Goal: Find specific page/section: Find specific page/section

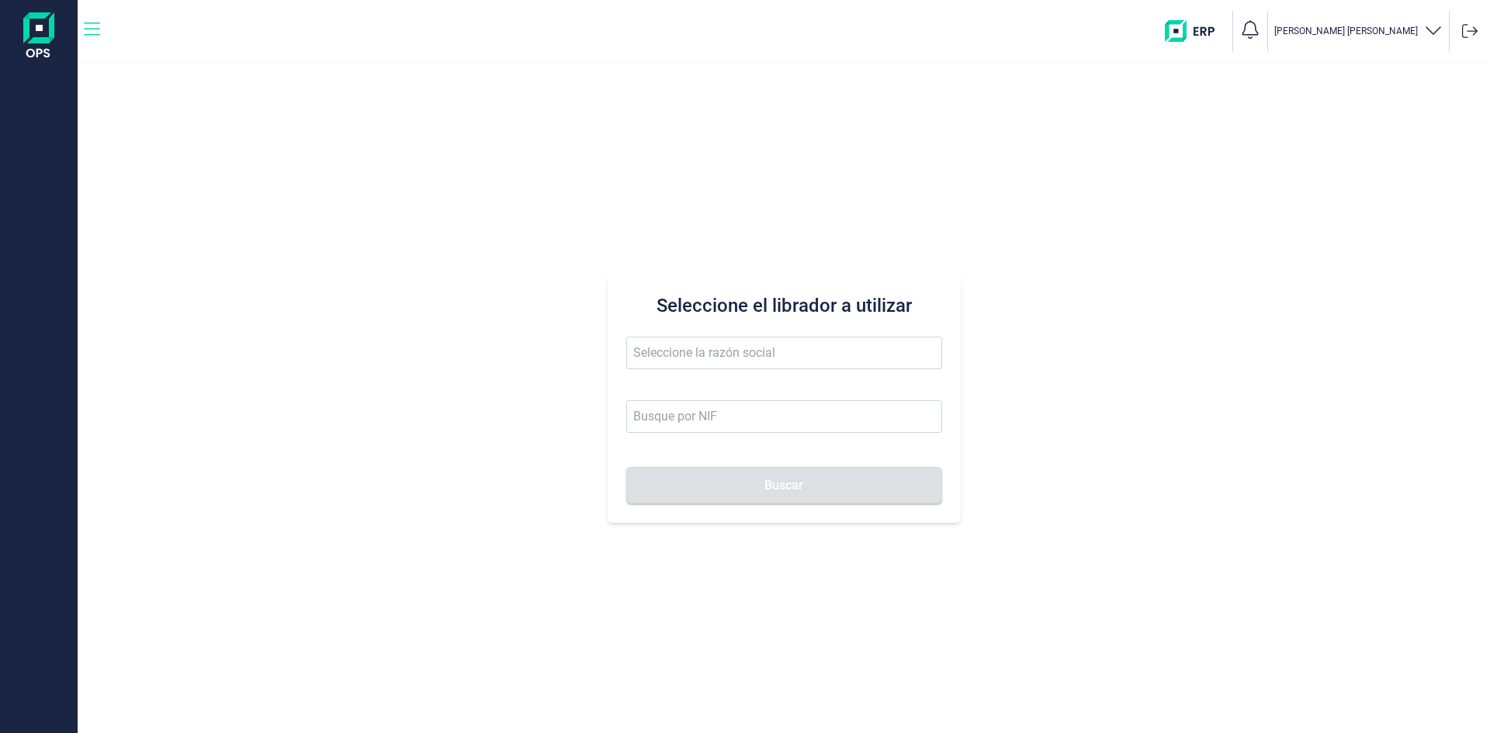
click at [90, 28] on icon "button" at bounding box center [92, 29] width 16 height 19
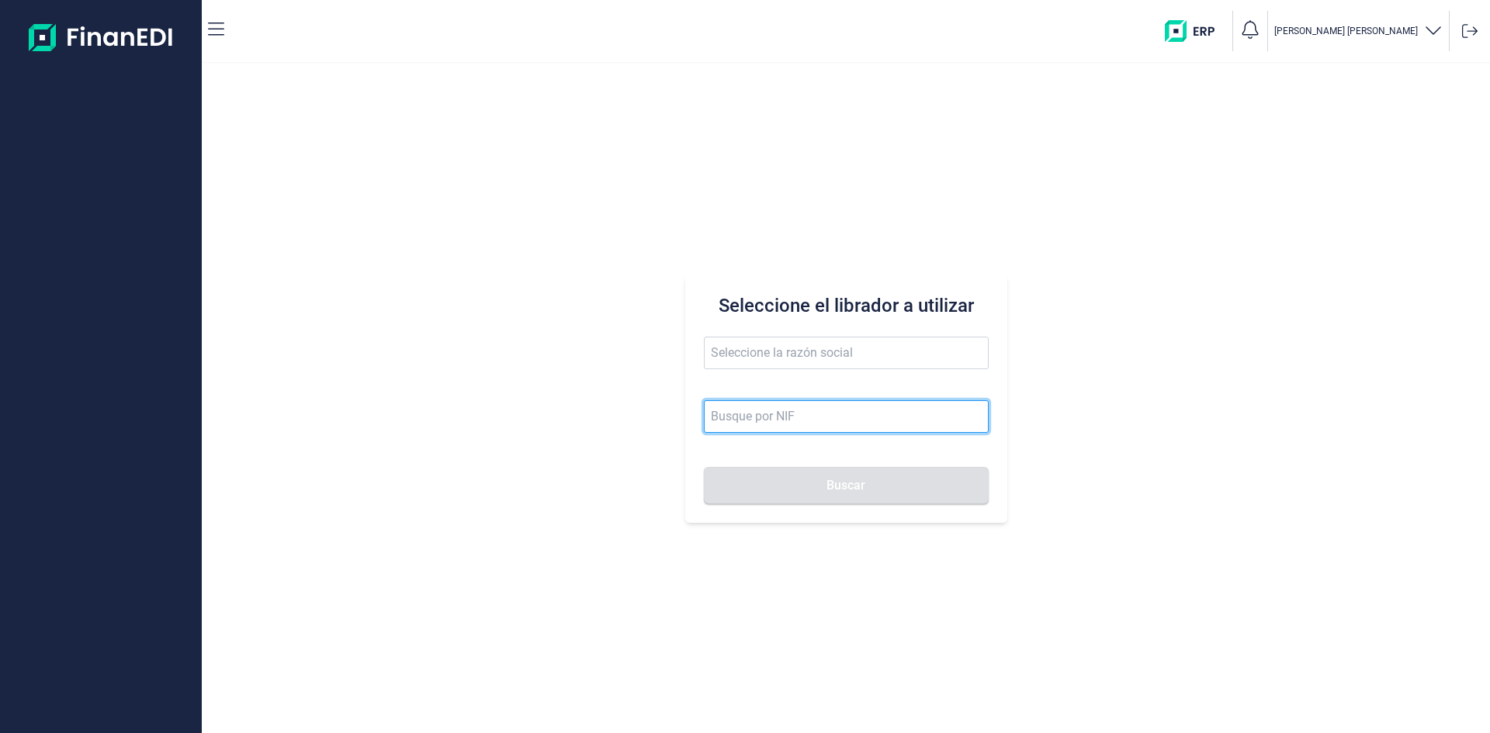
click at [722, 415] on input at bounding box center [846, 416] width 285 height 33
type input "trending corporate"
click at [704, 467] on button "Buscar" at bounding box center [846, 485] width 285 height 37
drag, startPoint x: 841, startPoint y: 407, endPoint x: 428, endPoint y: 369, distance: 415.2
click at [514, 383] on div "Seleccione el librador a utilizar trending corporate Buscar" at bounding box center [846, 399] width 1288 height 670
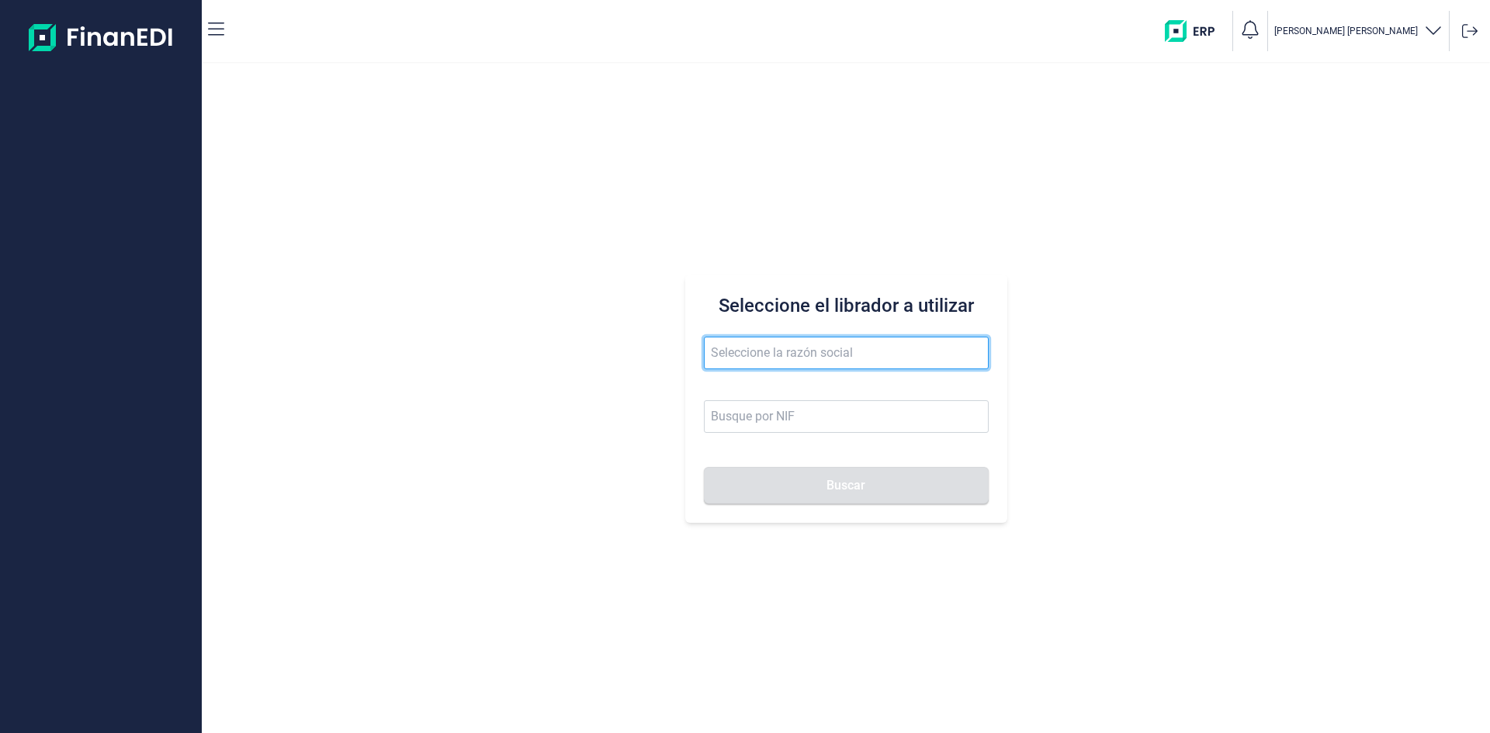
click at [752, 350] on input "text" at bounding box center [846, 353] width 285 height 33
paste input "trending corporate"
click at [901, 350] on input "trending corporate" at bounding box center [846, 353] width 285 height 33
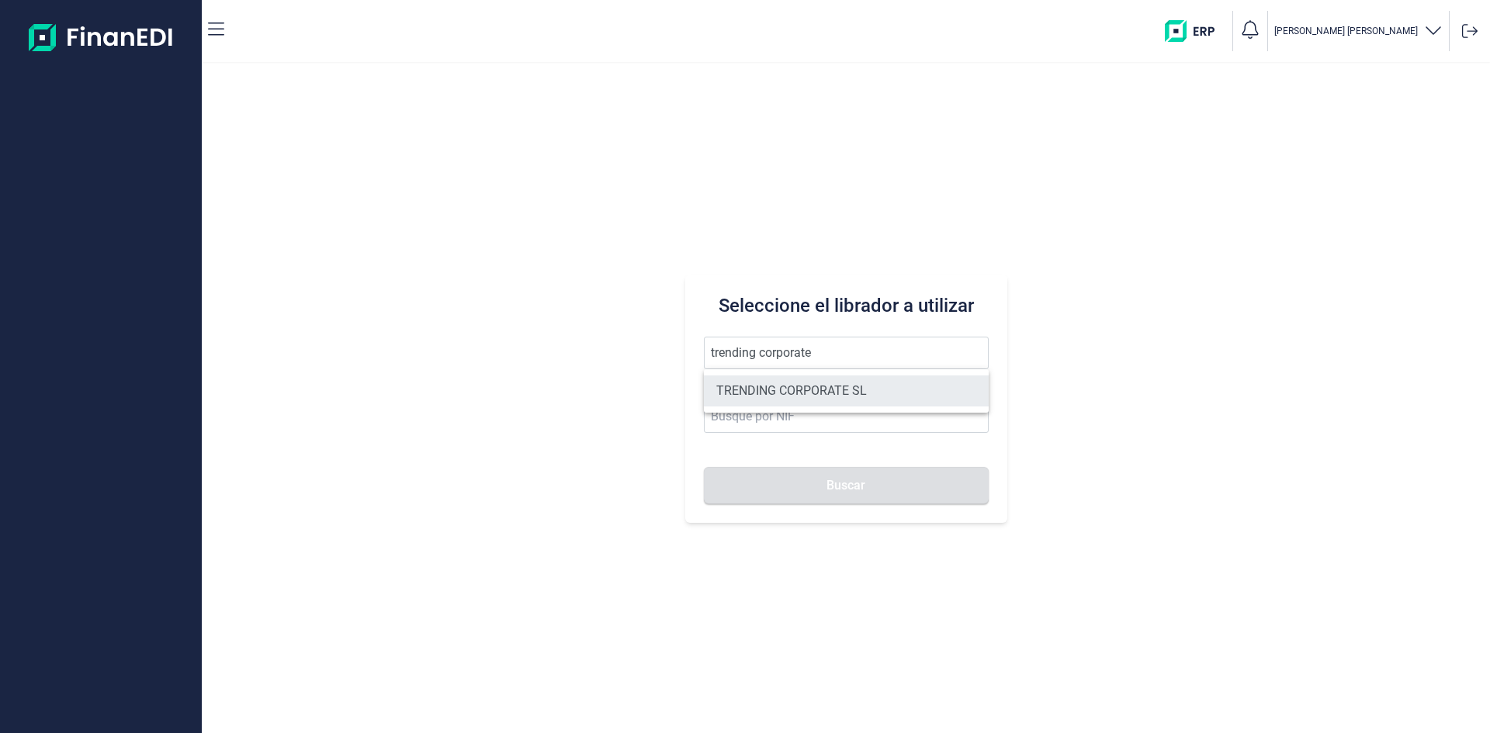
click at [840, 397] on li "TRENDING CORPORATE SL" at bounding box center [846, 391] width 285 height 31
type input "TRENDING CORPORATE SL"
type input "B90325440"
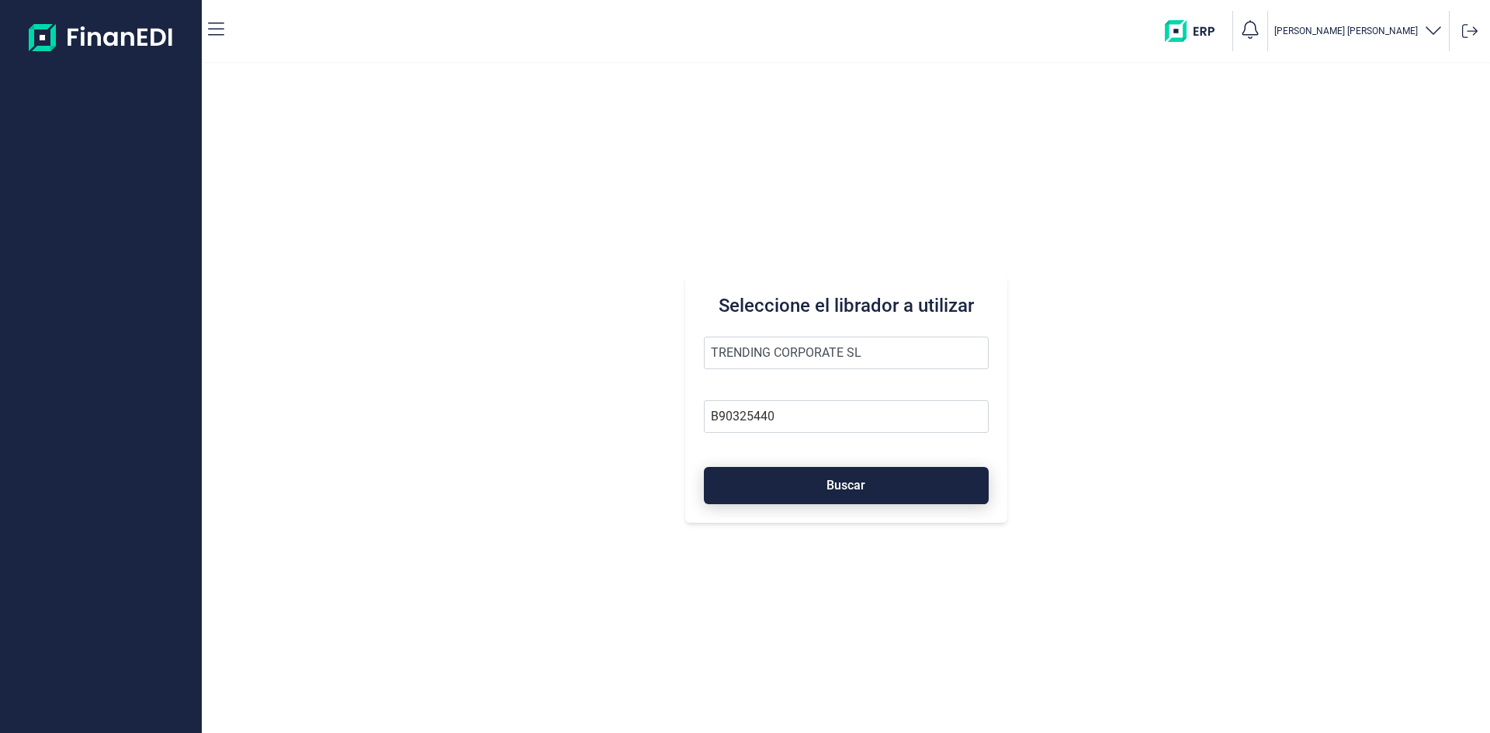
click at [854, 485] on span "Buscar" at bounding box center [845, 486] width 39 height 12
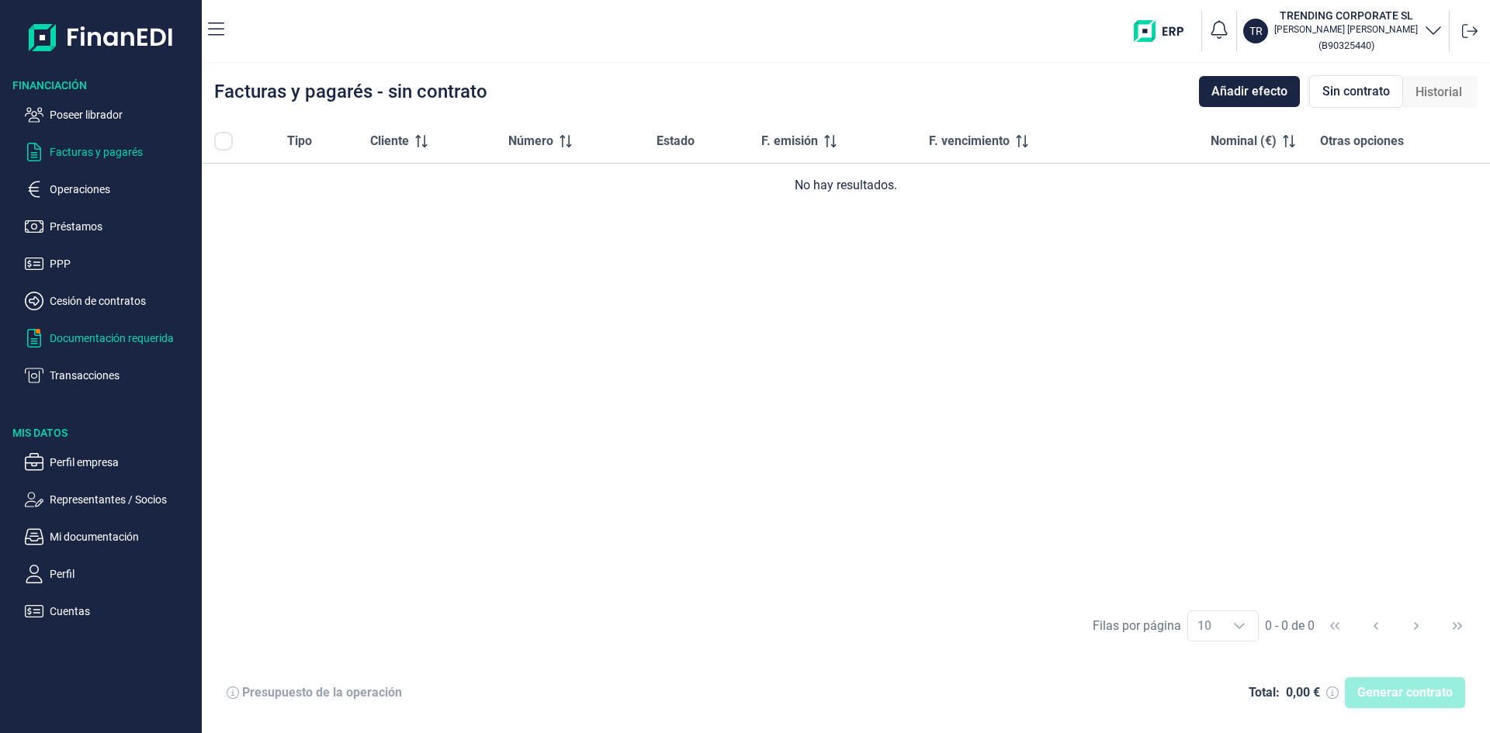
click at [94, 339] on p "Documentación requerida" at bounding box center [123, 338] width 146 height 19
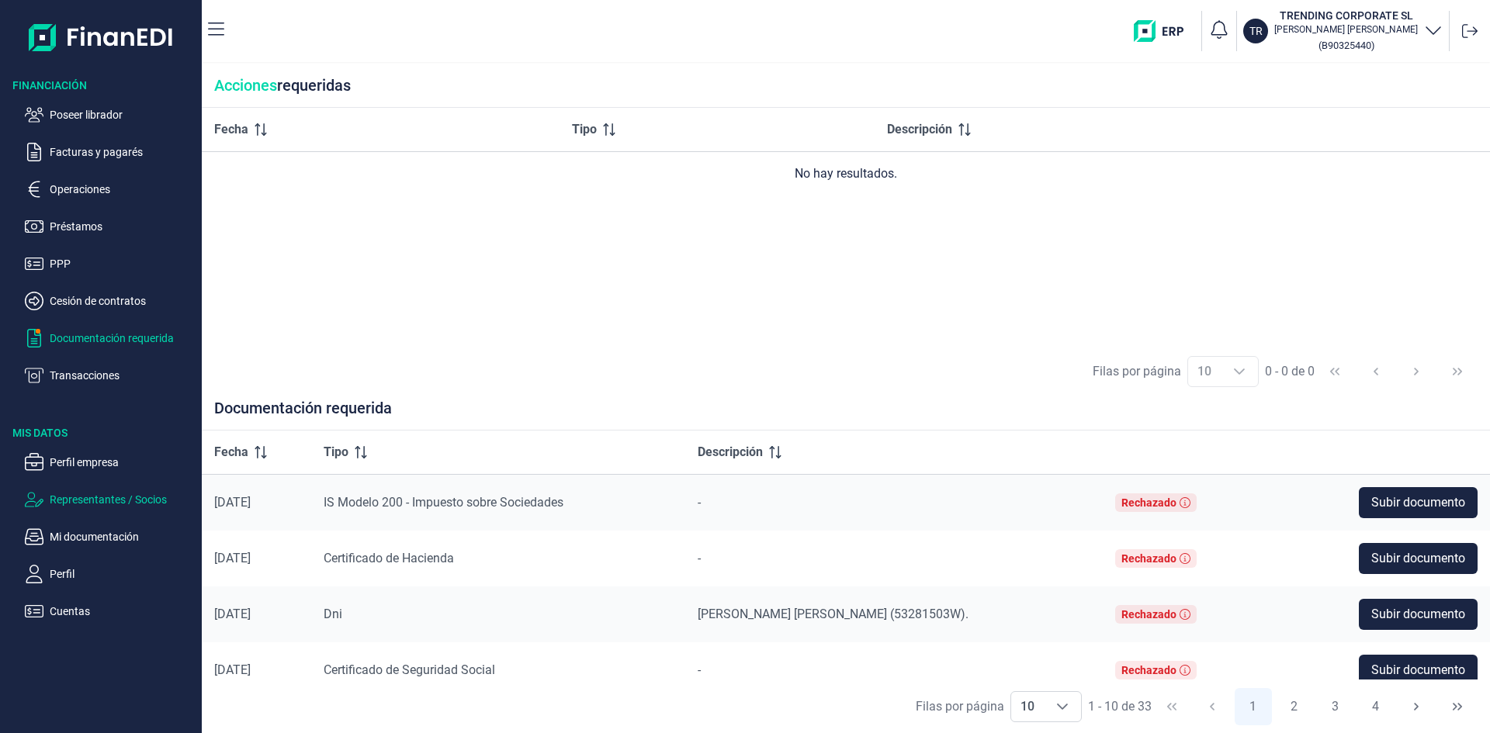
click at [100, 503] on p "Representantes / Socios" at bounding box center [123, 499] width 146 height 19
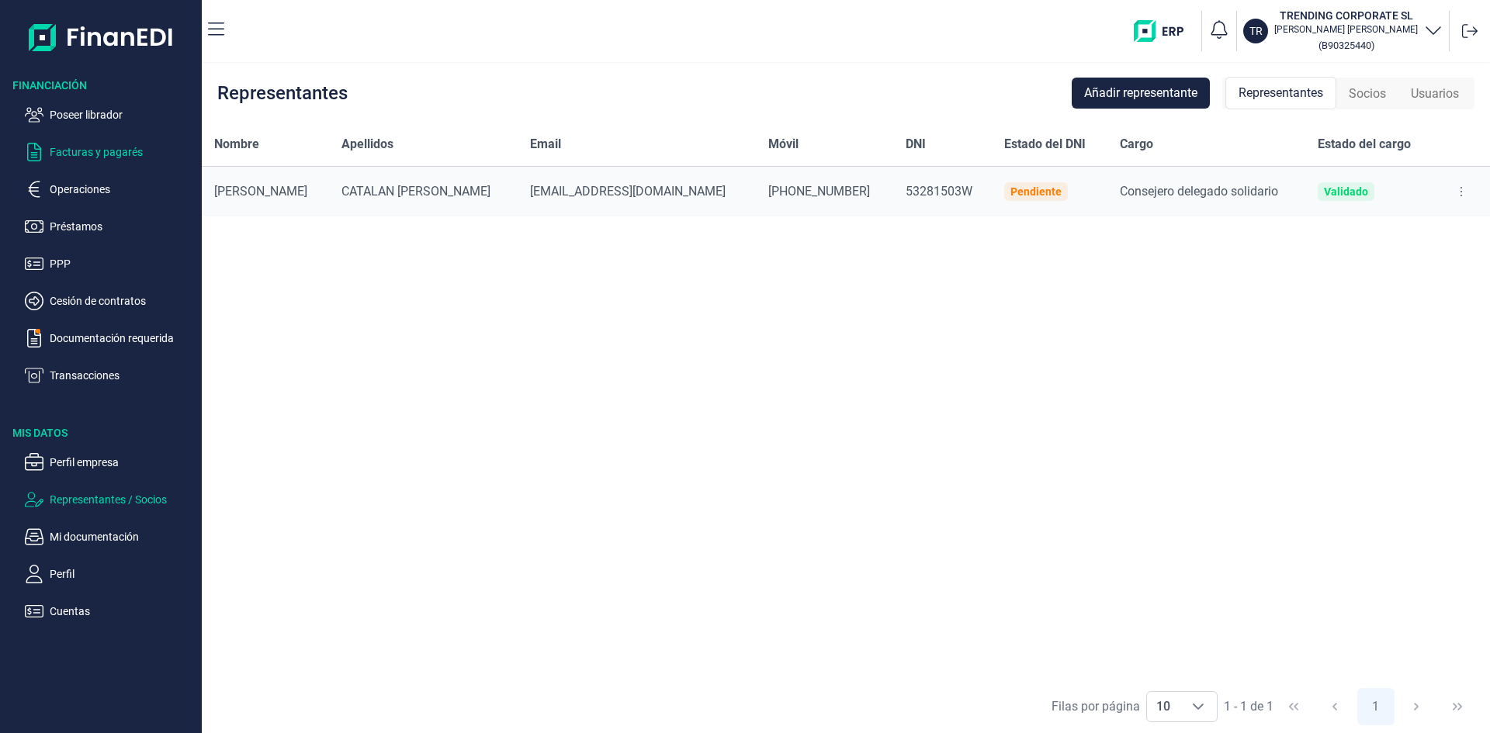
click at [98, 155] on p "Facturas y pagarés" at bounding box center [123, 152] width 146 height 19
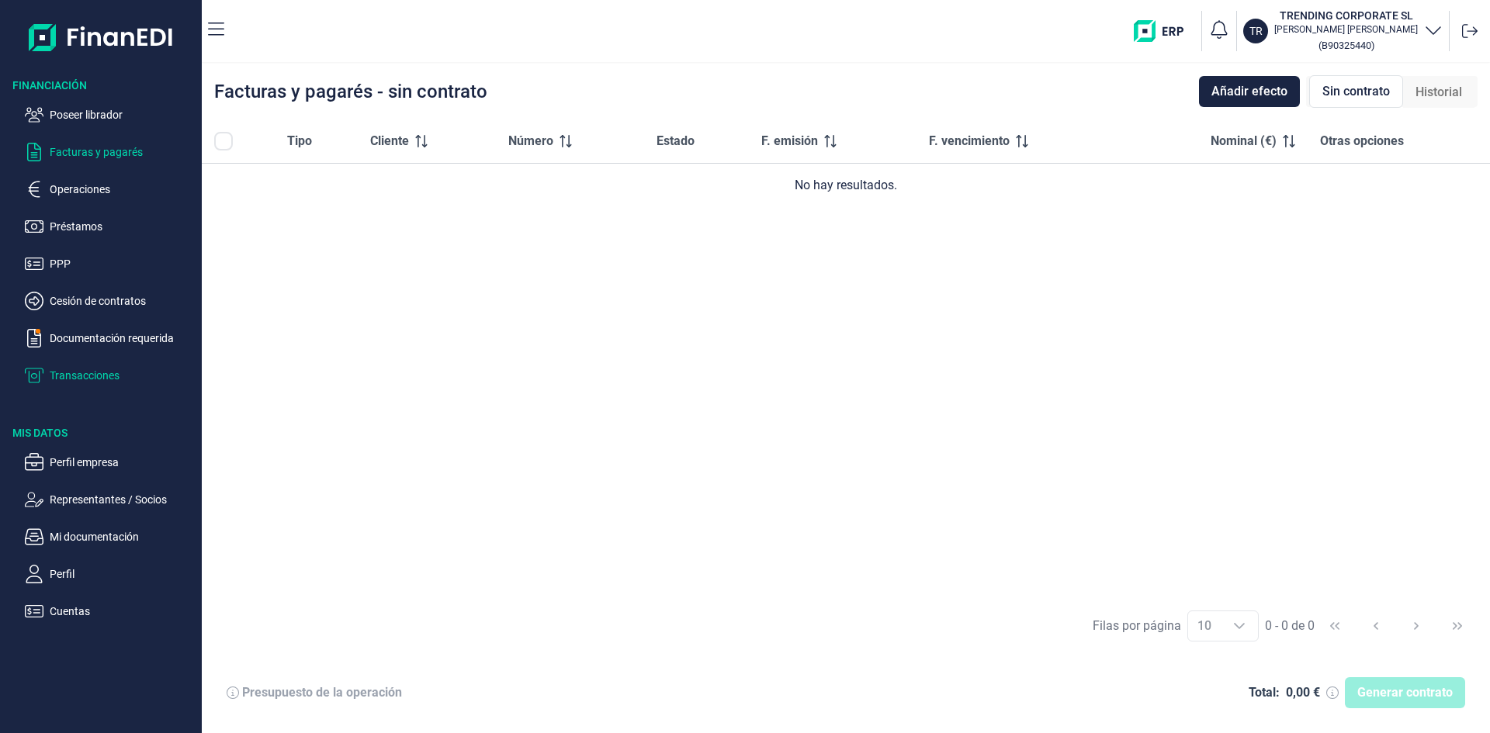
click at [86, 373] on p "Transacciones" at bounding box center [123, 375] width 146 height 19
